Goal: Find specific page/section: Find specific page/section

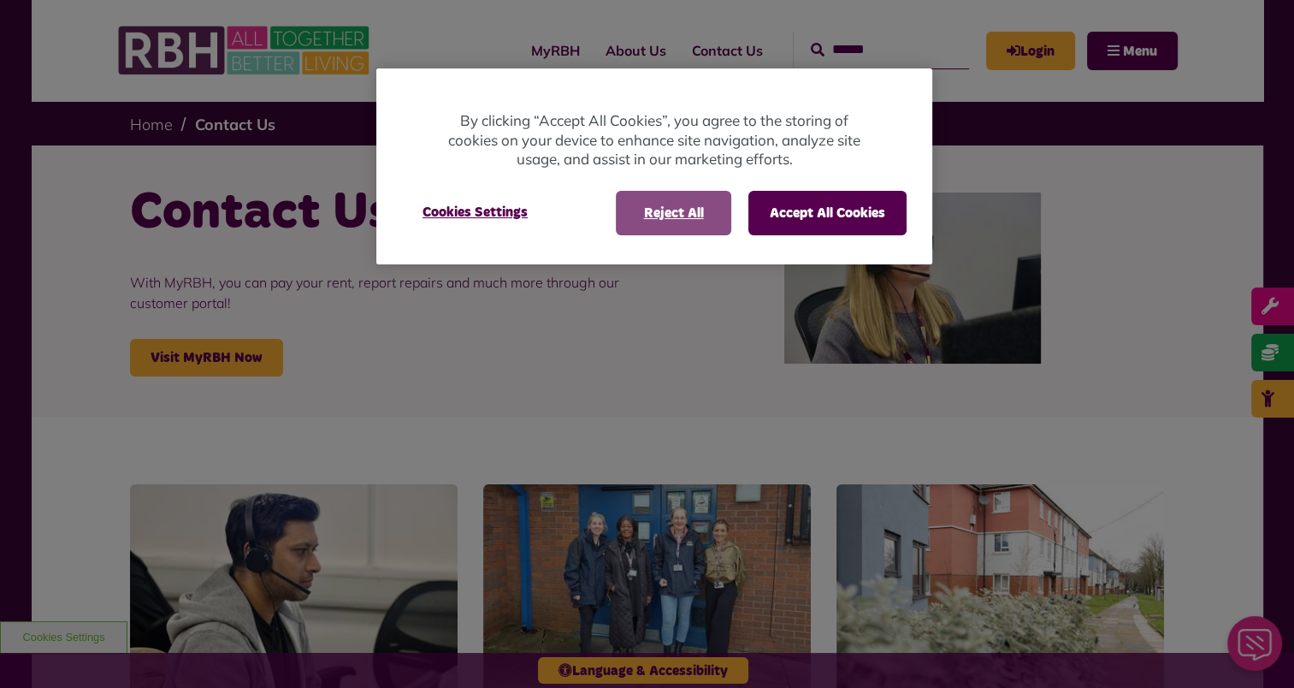
click at [613, 212] on div "Reject All Accept All Cookies Cookies Settings" at bounding box center [654, 213] width 505 height 44
click at [665, 212] on button "Reject All" at bounding box center [673, 213] width 115 height 44
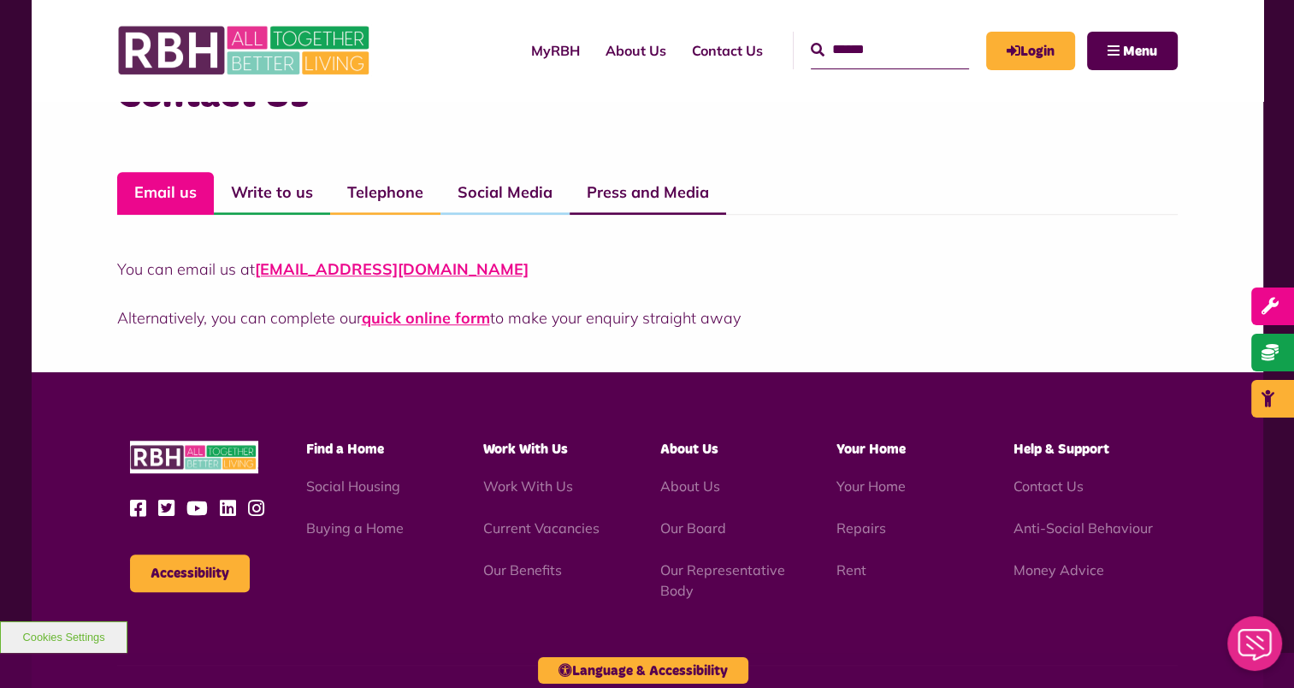
scroll to position [1432, 0]
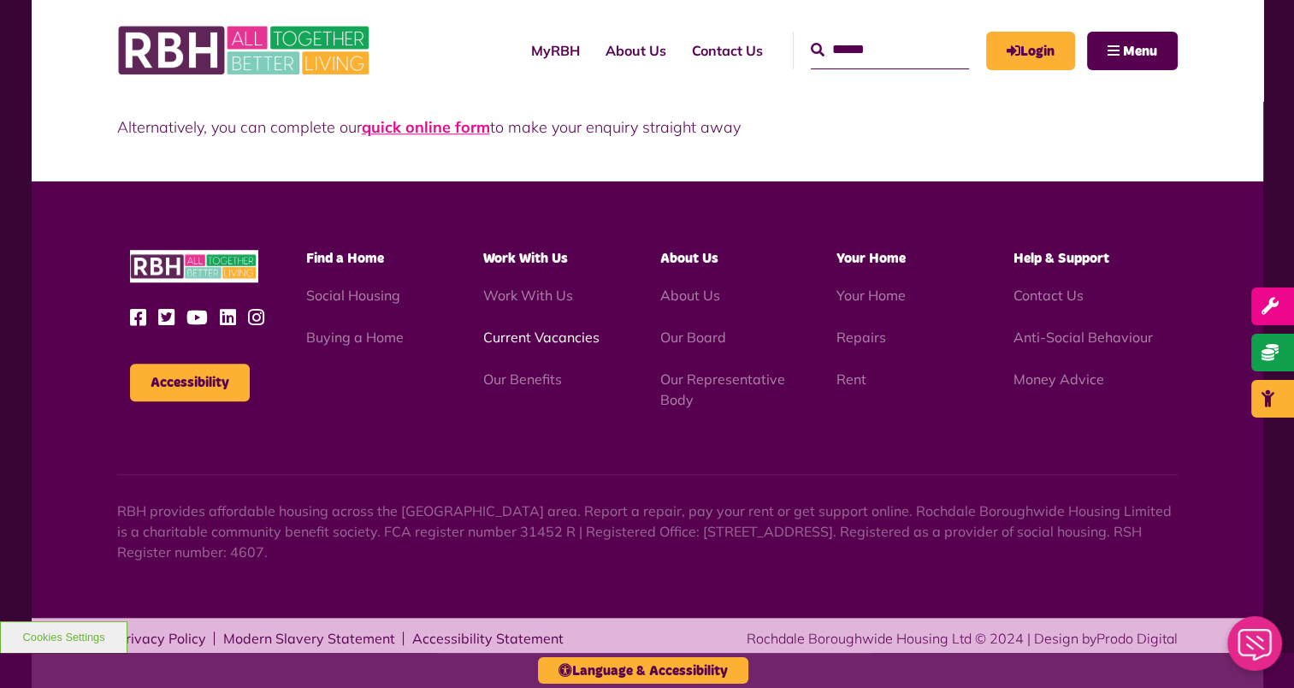
click at [581, 338] on link "Current Vacancies" at bounding box center [541, 336] width 116 height 17
